Goal: Check status: Check status

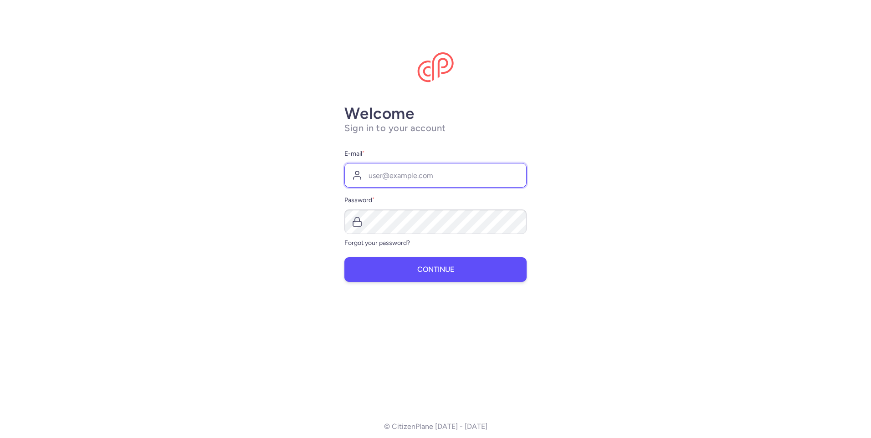
type input "[EMAIL_ADDRESS][DOMAIN_NAME]"
click at [399, 266] on button "Continue" at bounding box center [435, 269] width 182 height 25
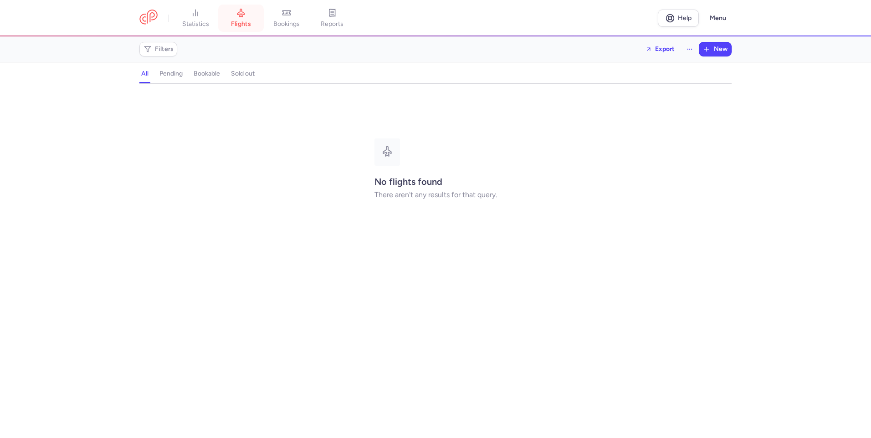
click at [242, 18] on link "flights" at bounding box center [241, 18] width 46 height 20
click at [170, 71] on h4 "pending" at bounding box center [170, 74] width 23 height 8
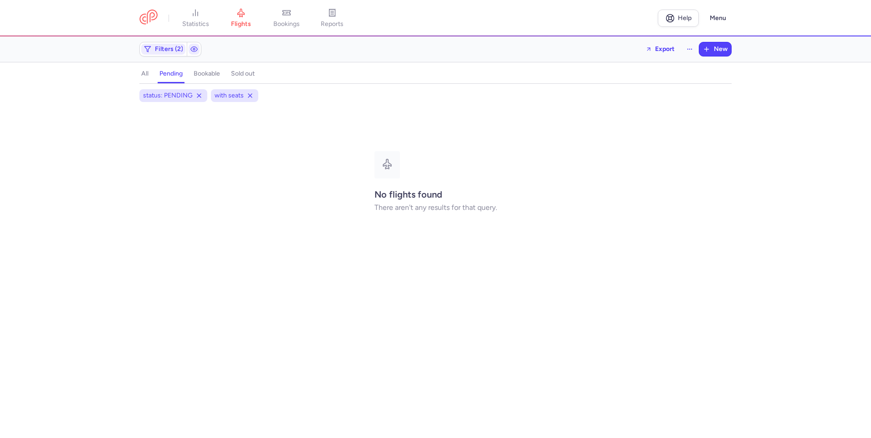
click at [203, 72] on h4 "bookable" at bounding box center [207, 74] width 26 height 8
click at [146, 71] on h4 "all" at bounding box center [144, 74] width 7 height 8
